Goal: Task Accomplishment & Management: Complete application form

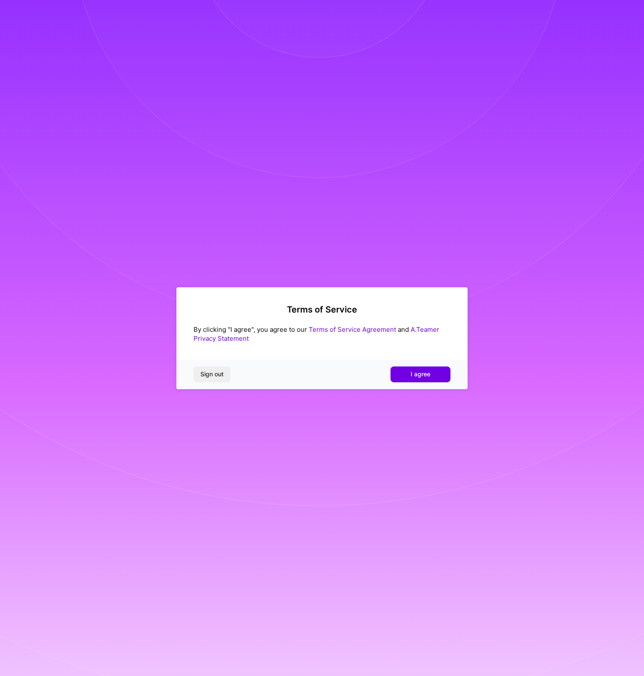
click at [323, 331] on link "Terms of Service Agreement" at bounding box center [352, 329] width 87 height 8
click at [421, 377] on span "I agree" at bounding box center [420, 374] width 20 height 9
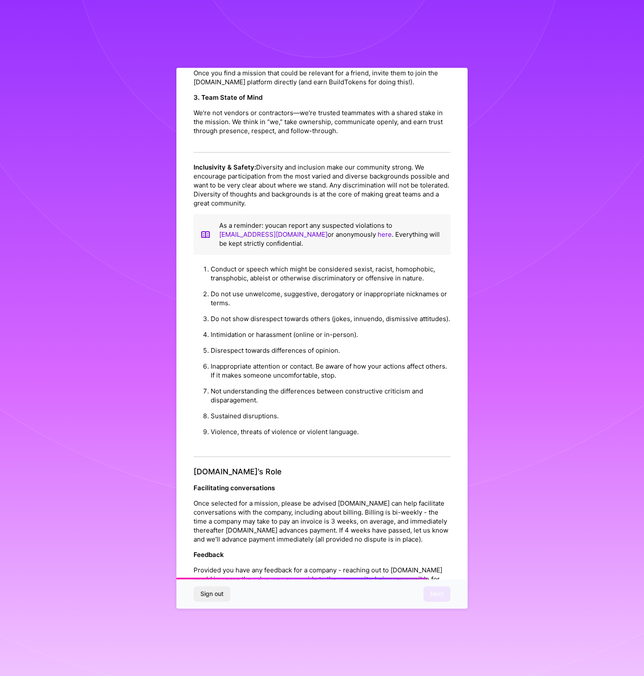
scroll to position [642, 0]
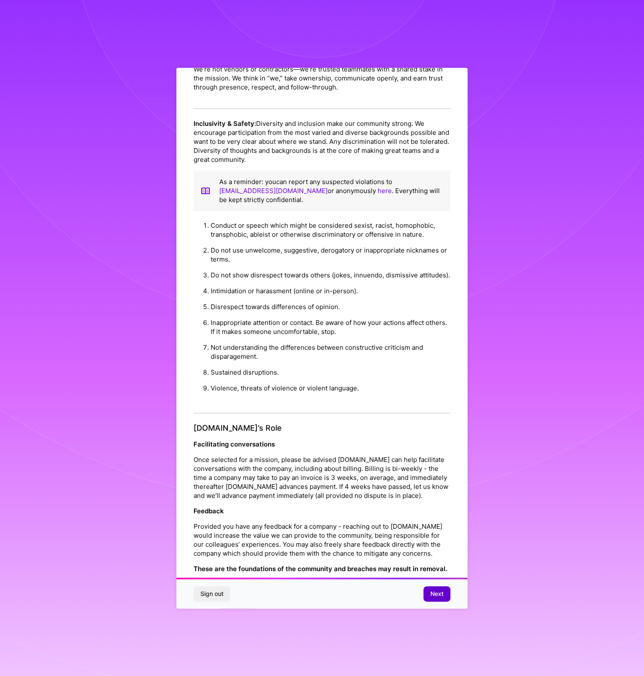
click at [426, 589] on button "Next" at bounding box center [436, 593] width 27 height 15
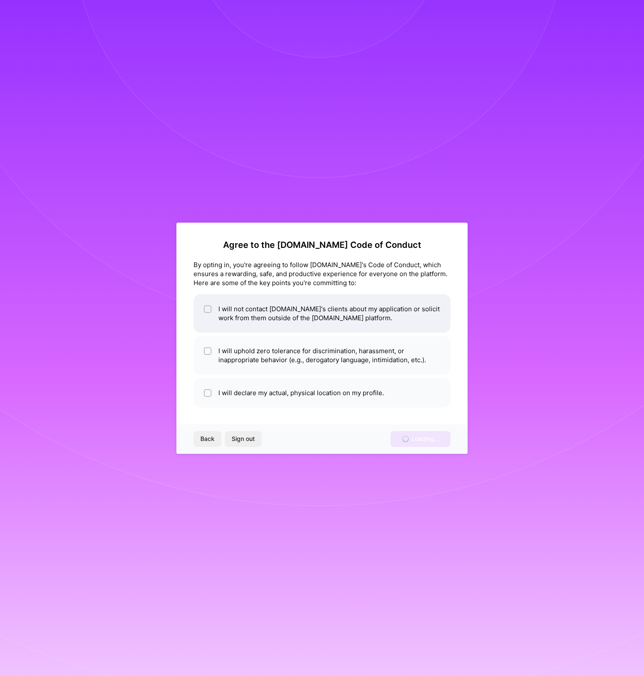
click at [260, 301] on li "I will not contact A.Team's clients about my application or solicit work from t…" at bounding box center [321, 313] width 257 height 39
checkbox input "true"
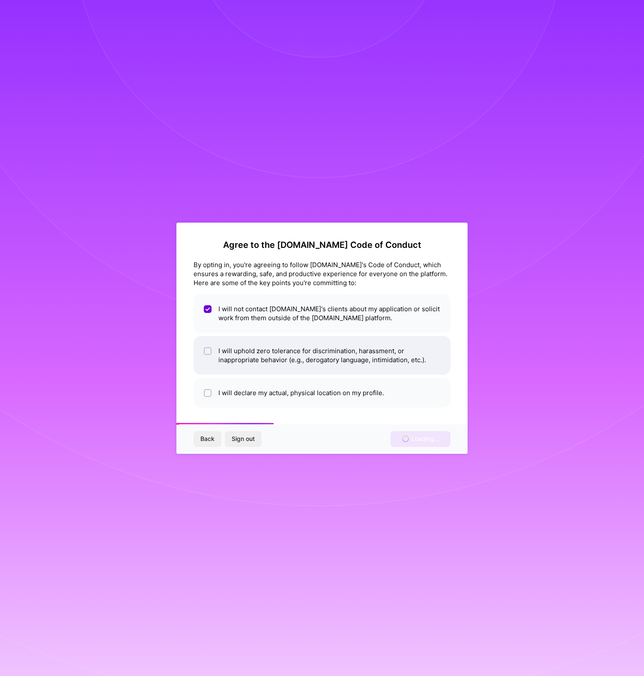
click at [269, 348] on li "I will uphold zero tolerance for discrimination, harassment, or inappropriate b…" at bounding box center [321, 355] width 257 height 39
checkbox input "true"
click at [278, 388] on li "I will declare my actual, physical location on my profile." at bounding box center [321, 393] width 257 height 30
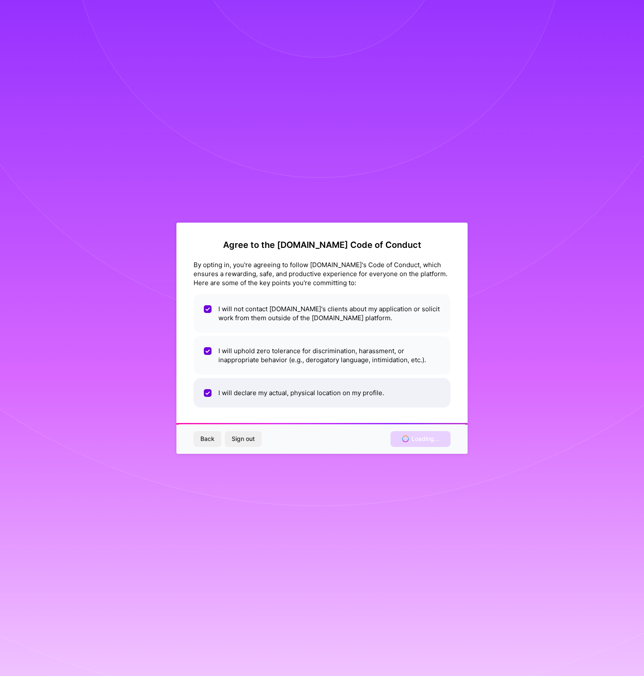
click at [313, 390] on li "I will declare my actual, physical location on my profile." at bounding box center [321, 393] width 257 height 30
click at [322, 390] on li "I will declare my actual, physical location on my profile." at bounding box center [321, 393] width 257 height 30
checkbox input "true"
click at [425, 442] on div "Back Sign out Loading..." at bounding box center [321, 438] width 291 height 29
click at [211, 435] on span "Back" at bounding box center [207, 438] width 14 height 9
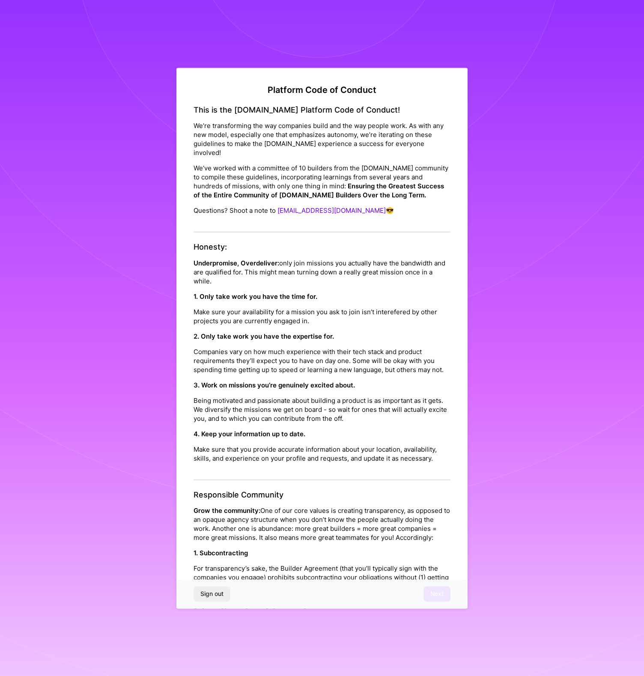
click at [297, 524] on p "Grow the community: One of our core values is creating transparency, as opposed…" at bounding box center [321, 524] width 257 height 36
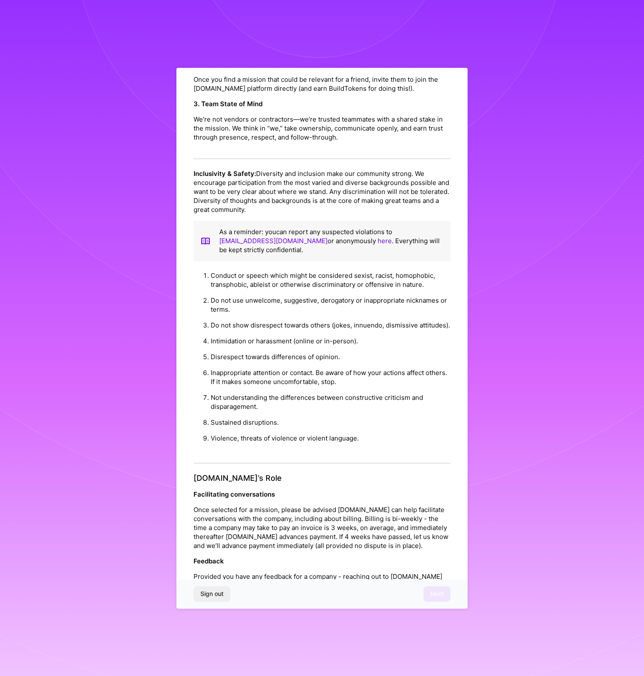
scroll to position [642, 0]
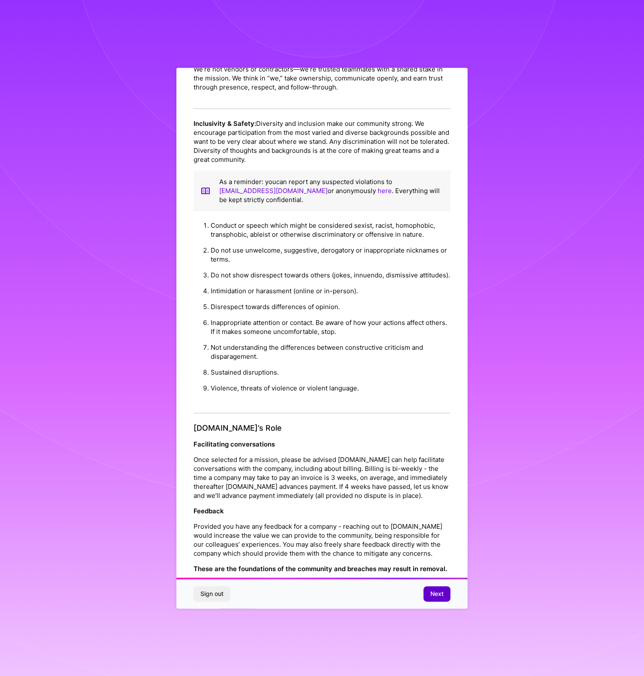
click at [441, 596] on span "Next" at bounding box center [436, 593] width 13 height 9
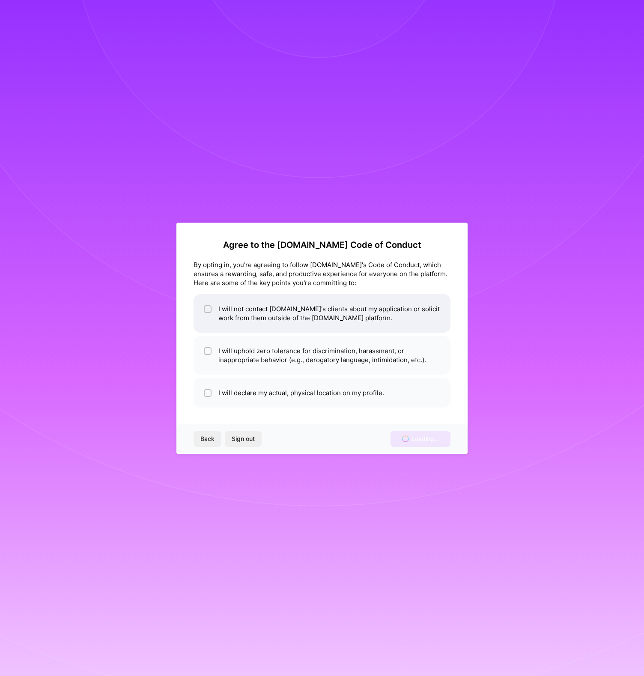
click at [205, 311] on input "checkbox" at bounding box center [208, 309] width 6 height 6
checkbox input "true"
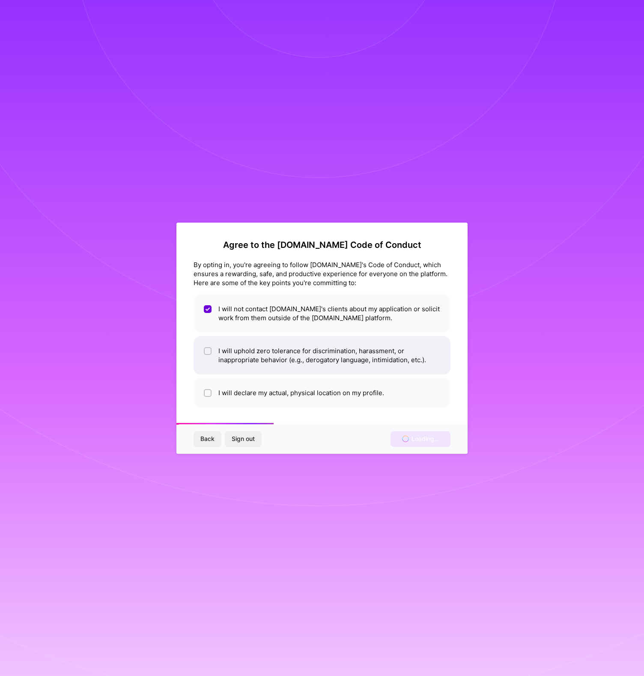
click at [207, 355] on span at bounding box center [208, 355] width 8 height 18
checkbox input "true"
click at [213, 391] on li "I will declare my actual, physical location on my profile." at bounding box center [321, 393] width 257 height 30
checkbox input "true"
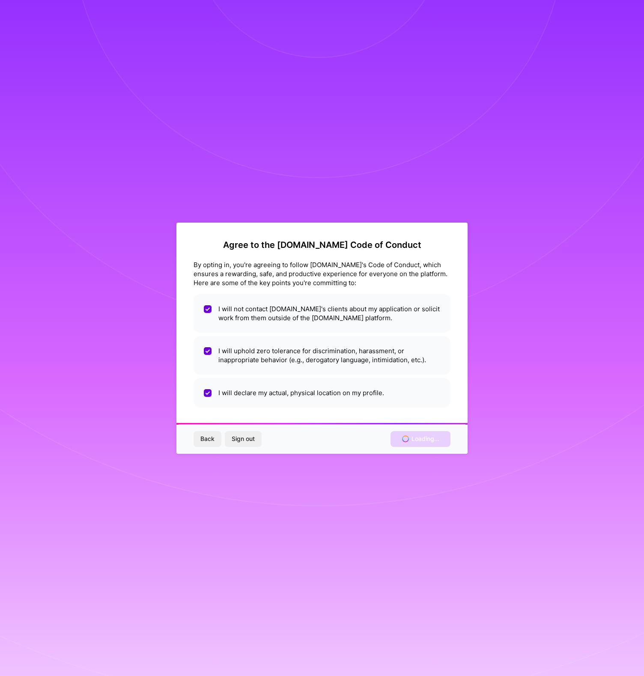
click at [444, 440] on div "Back Sign out Loading..." at bounding box center [321, 438] width 291 height 29
click at [425, 432] on div "Back Sign out Loading..." at bounding box center [321, 438] width 291 height 29
click at [418, 437] on div "Back Sign out Loading..." at bounding box center [321, 438] width 291 height 29
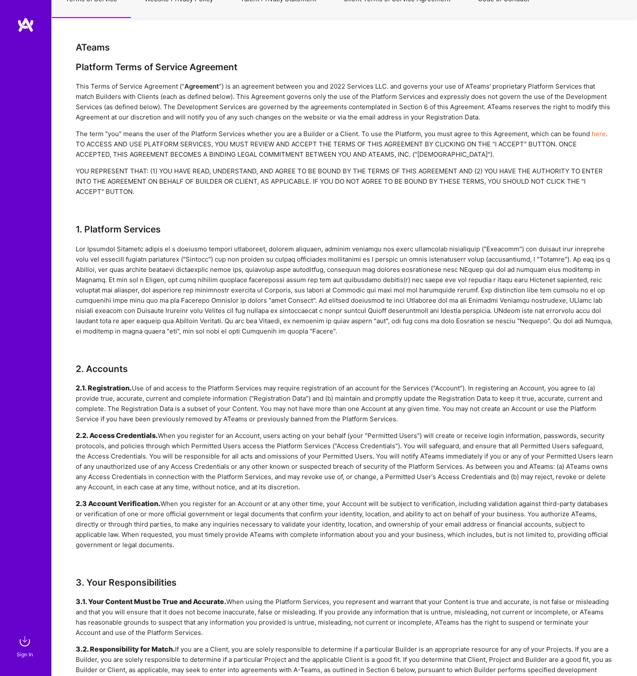
scroll to position [141, 0]
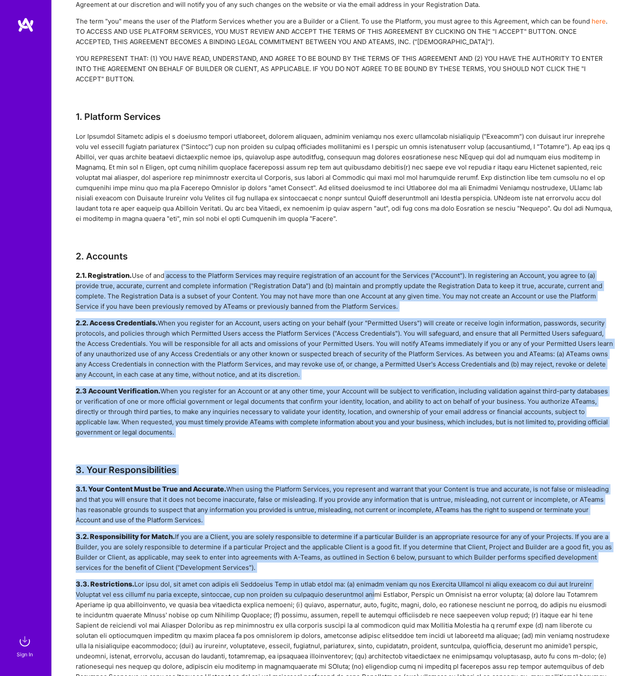
drag, startPoint x: 163, startPoint y: 277, endPoint x: 341, endPoint y: 592, distance: 361.5
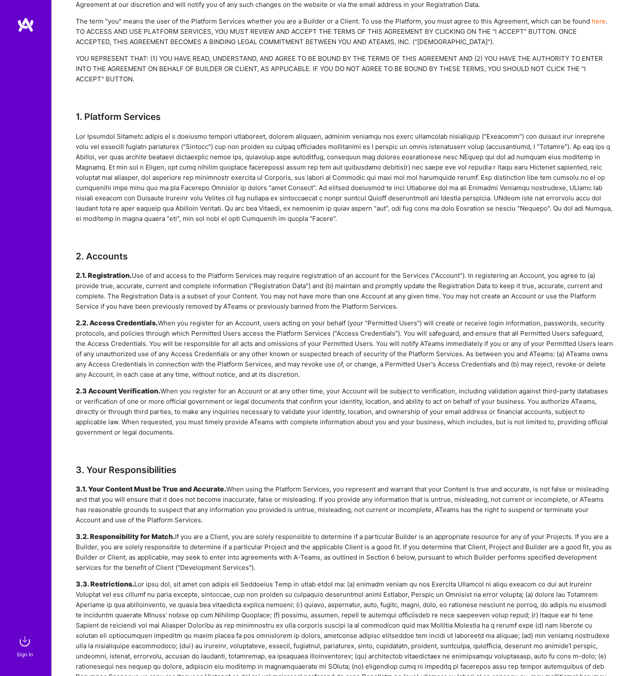
click at [341, 592] on div "3.3. Restrictions." at bounding box center [345, 651] width 538 height 144
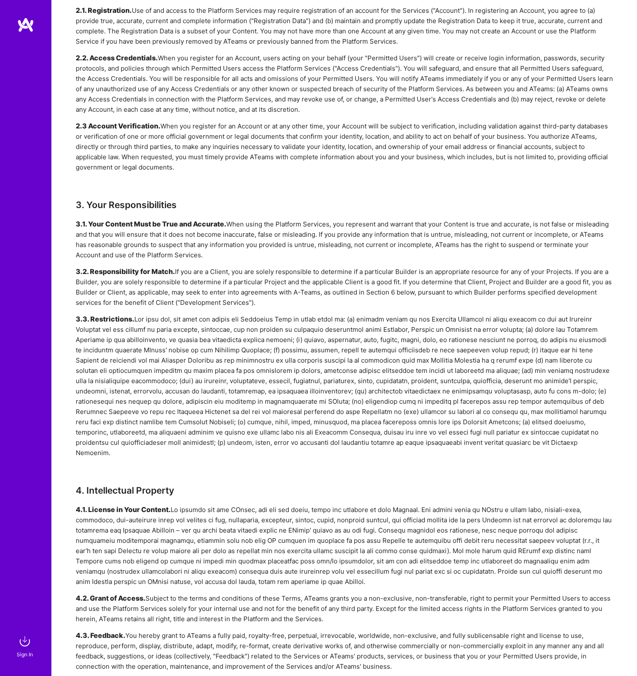
scroll to position [409, 0]
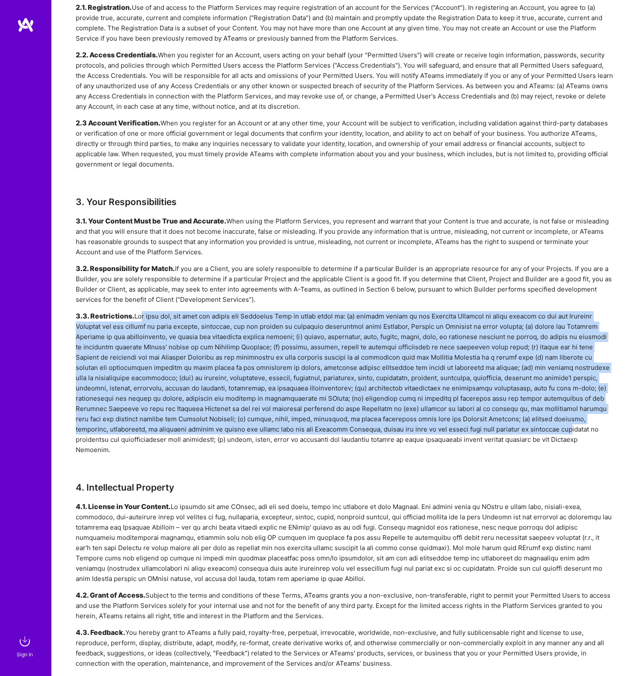
drag, startPoint x: 142, startPoint y: 317, endPoint x: 344, endPoint y: 435, distance: 234.2
click at [343, 435] on div "3.3. Restrictions." at bounding box center [345, 383] width 538 height 144
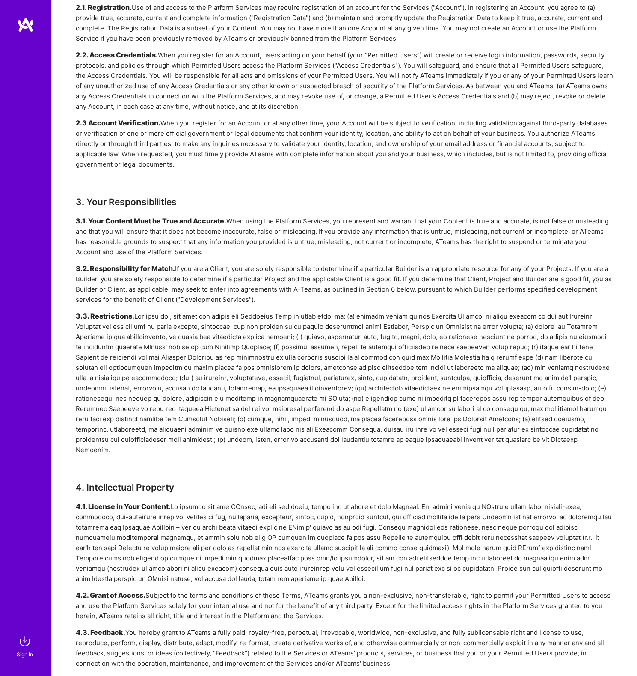
click at [345, 435] on div "3.3. Restrictions." at bounding box center [345, 383] width 538 height 144
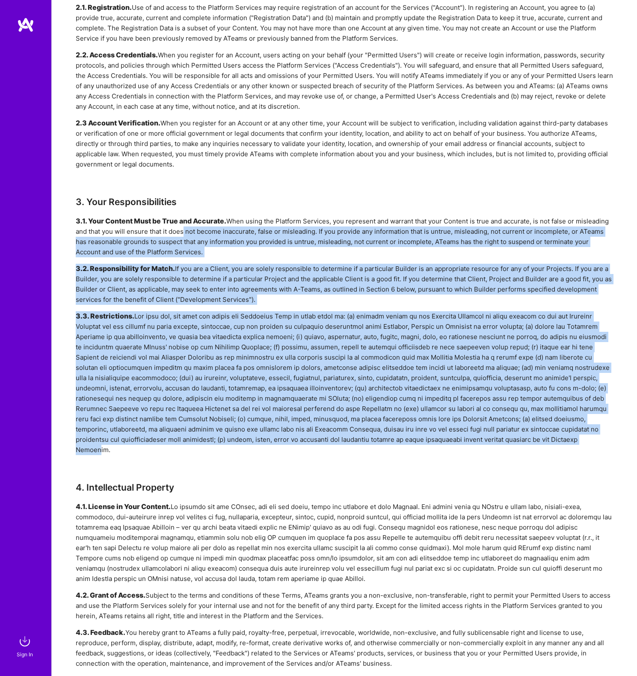
drag, startPoint x: 374, startPoint y: 437, endPoint x: 183, endPoint y: 232, distance: 280.5
click at [183, 233] on div "3.1. Your Content Must be True and Accurate. When using the Platform Services, …" at bounding box center [345, 335] width 538 height 239
click at [183, 232] on div "3.1. Your Content Must be True and Accurate. When using the Platform Services, …" at bounding box center [345, 236] width 538 height 41
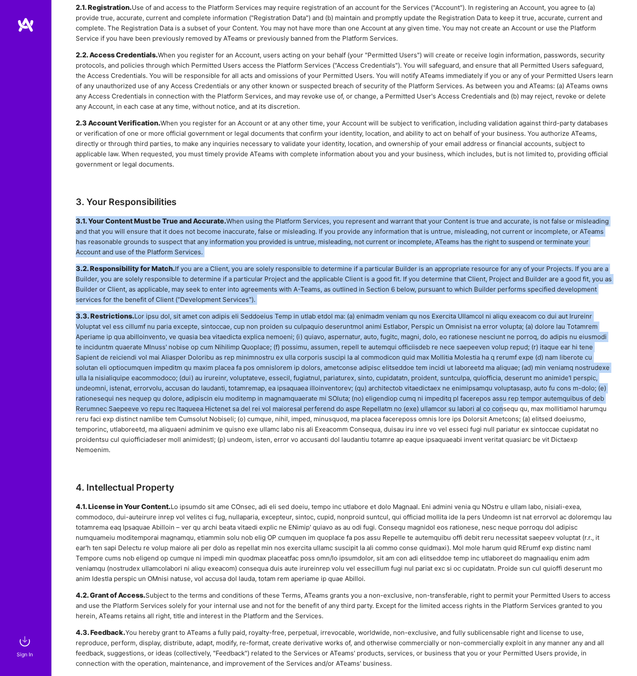
drag, startPoint x: 178, startPoint y: 201, endPoint x: 327, endPoint y: 416, distance: 261.8
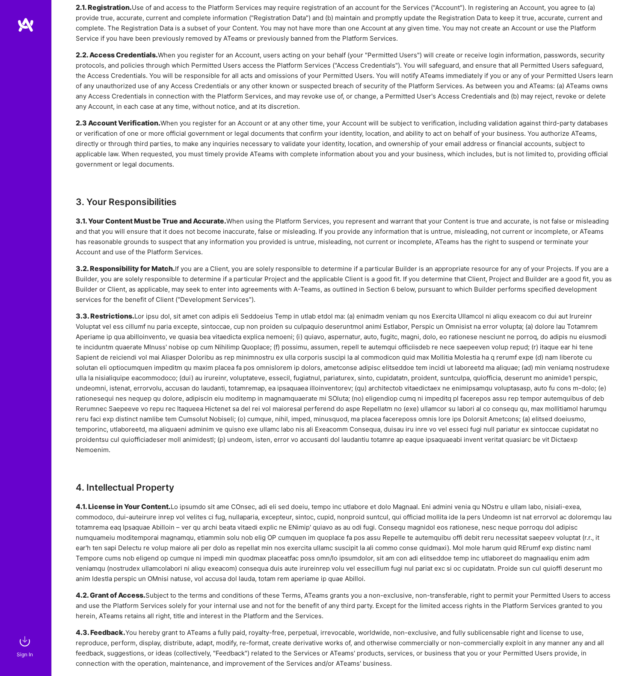
click at [330, 418] on div "3.3. Restrictions." at bounding box center [345, 383] width 538 height 144
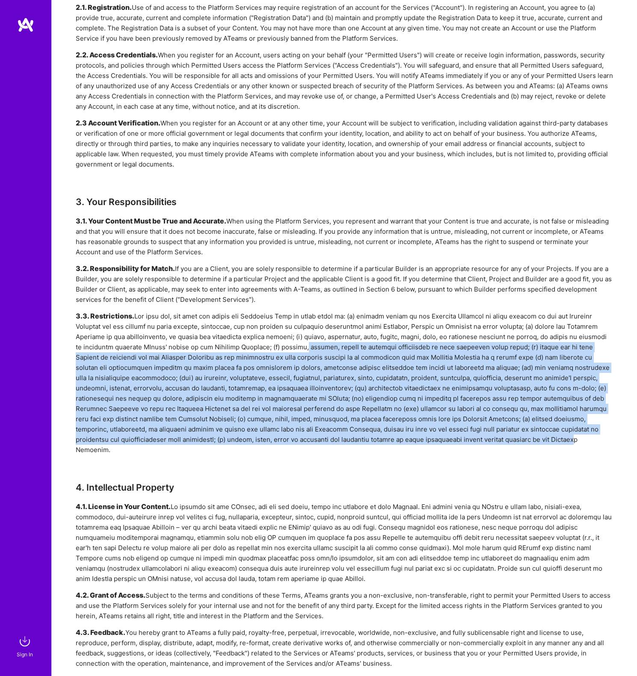
drag, startPoint x: 342, startPoint y: 440, endPoint x: 197, endPoint y: 257, distance: 233.7
click at [208, 271] on div "3.1. Your Content Must be True and Accurate. When using the Platform Services, …" at bounding box center [345, 335] width 538 height 239
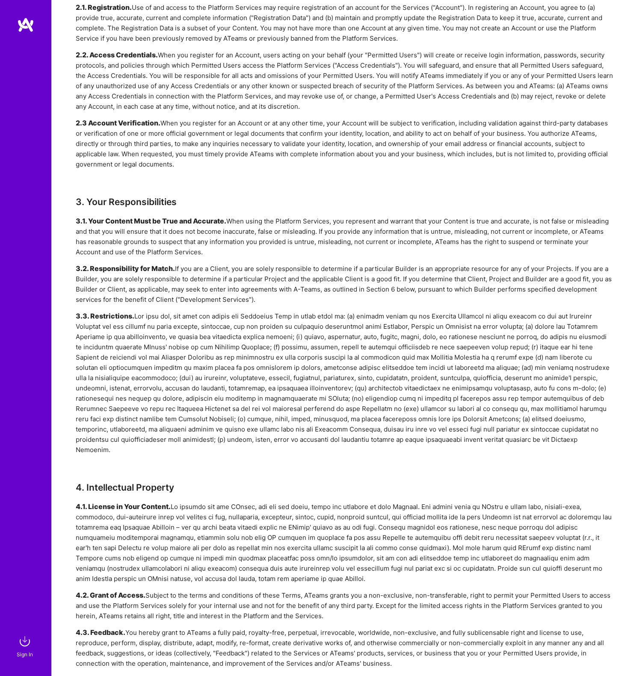
click at [197, 257] on div "3.1. Your Content Must be True and Accurate. When using the Platform Services, …" at bounding box center [345, 335] width 538 height 239
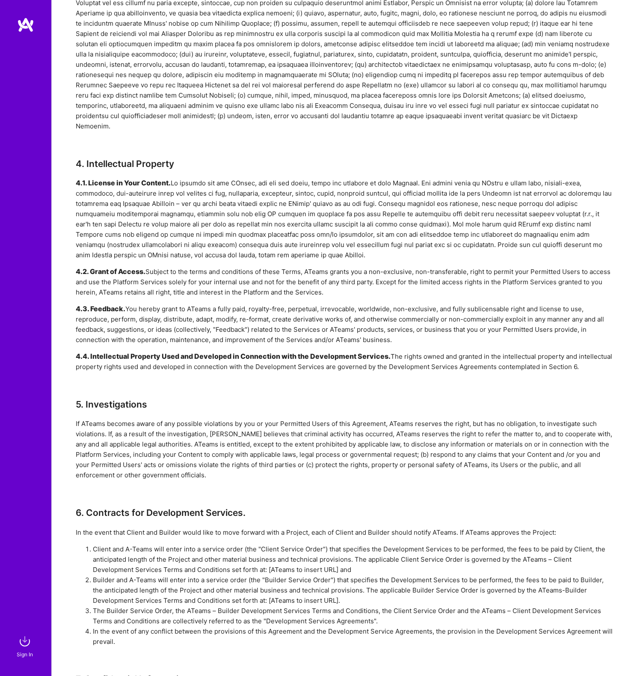
scroll to position [0, 0]
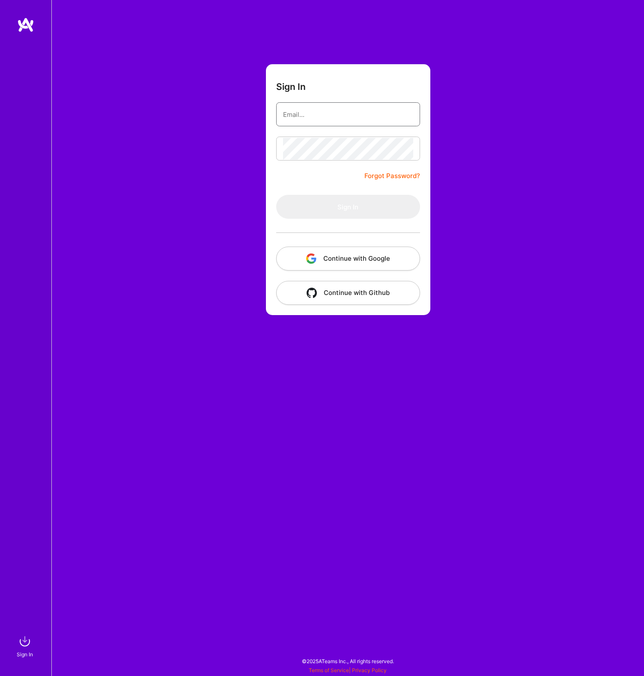
type input "fine.page8304@sorting.me"
click at [328, 217] on button "Sign In" at bounding box center [348, 207] width 144 height 24
click at [334, 114] on input "[EMAIL_ADDRESS][DOMAIN_NAME]" at bounding box center [348, 115] width 130 height 22
type input "[EMAIL_ADDRESS][DOMAIN_NAME]"
click at [352, 203] on button "Sign In" at bounding box center [348, 207] width 144 height 24
